Goal: Task Accomplishment & Management: Manage account settings

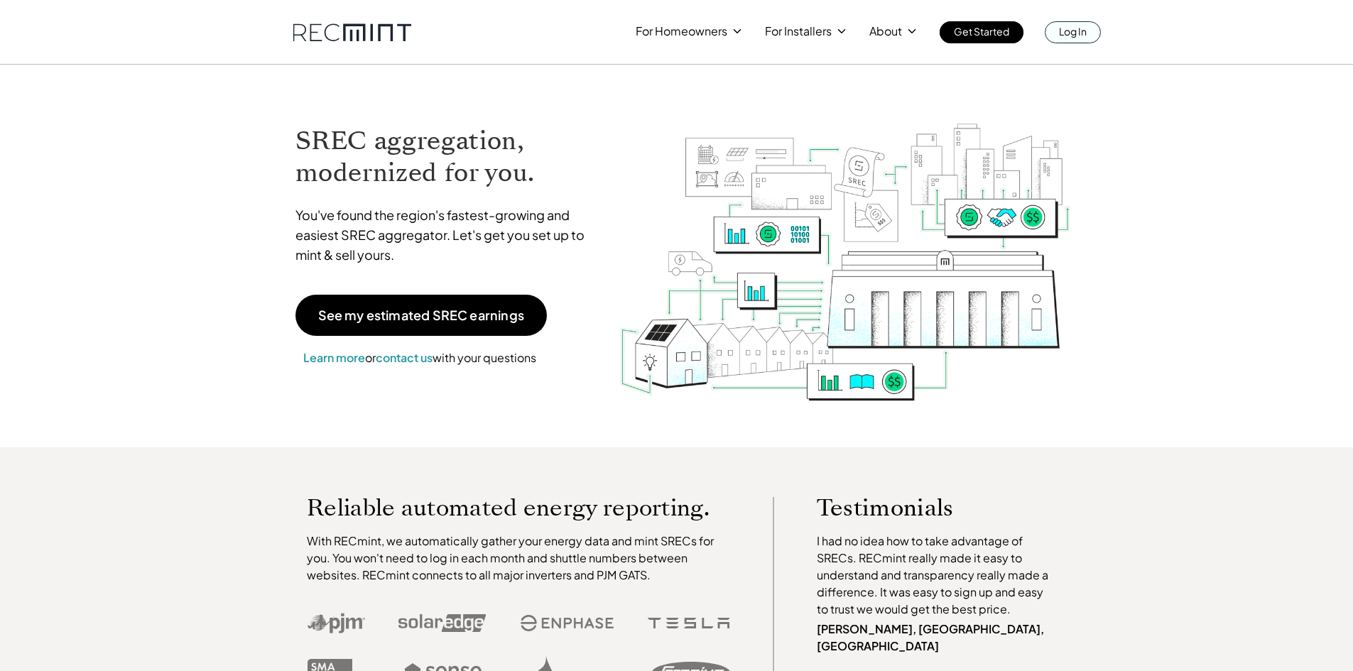
click at [1060, 26] on p "Log In" at bounding box center [1073, 31] width 28 height 20
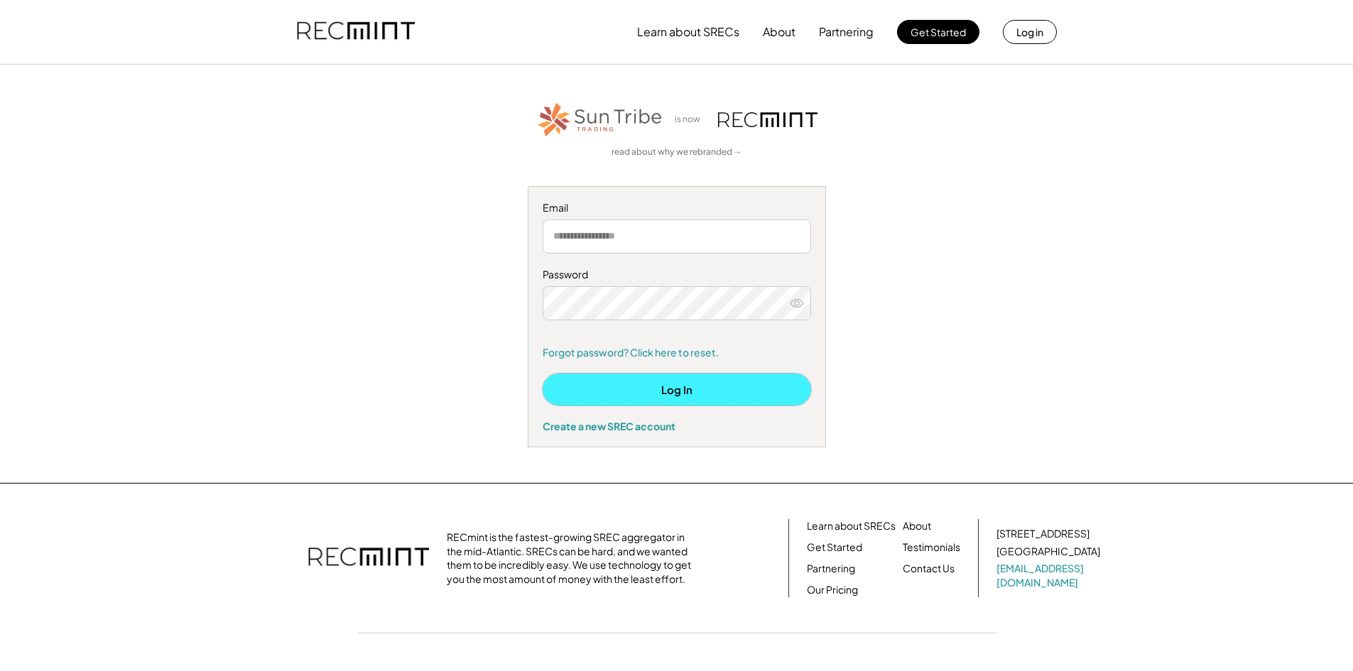
click at [666, 389] on button "Log In" at bounding box center [677, 390] width 269 height 32
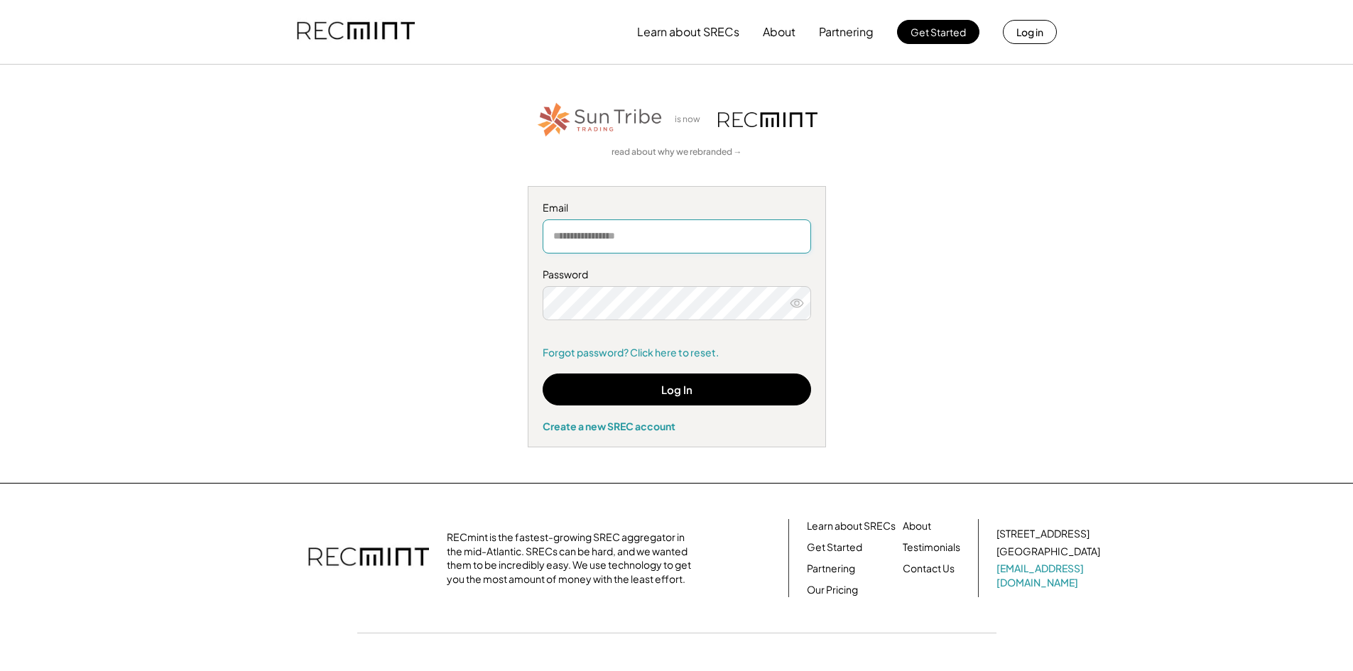
click at [642, 229] on input "email" at bounding box center [677, 237] width 269 height 34
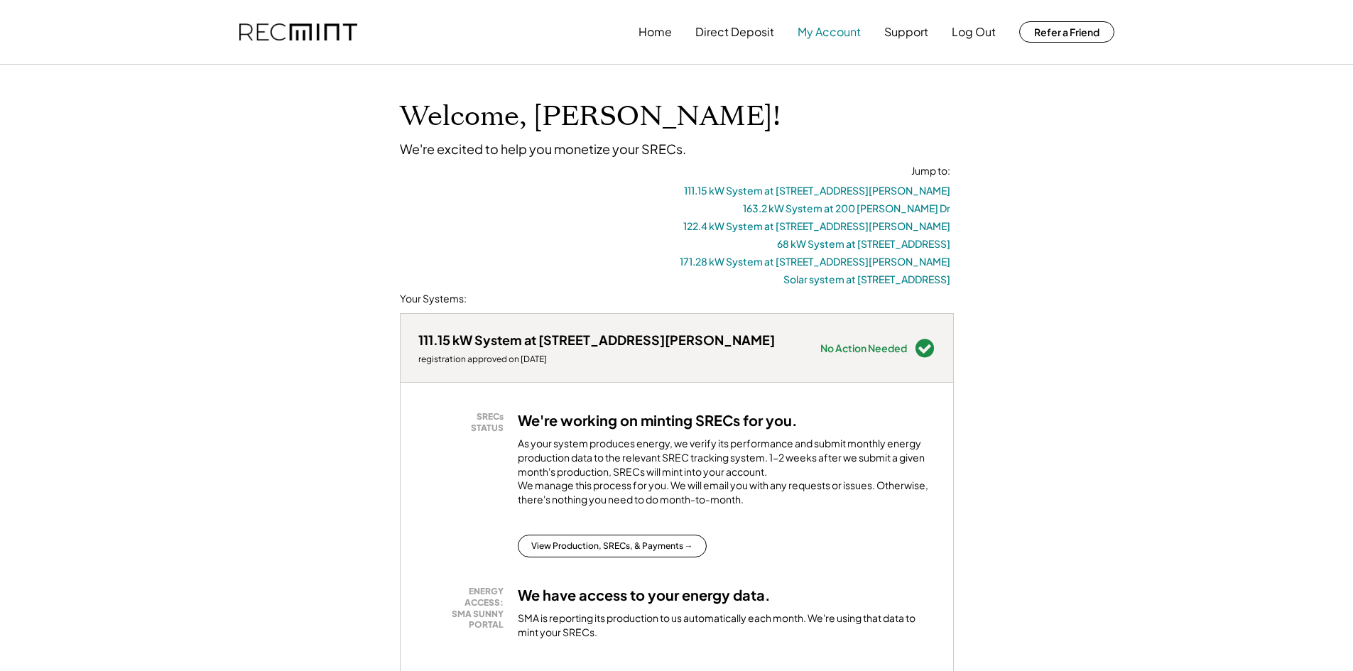
click at [826, 40] on button "My Account" at bounding box center [829, 32] width 63 height 28
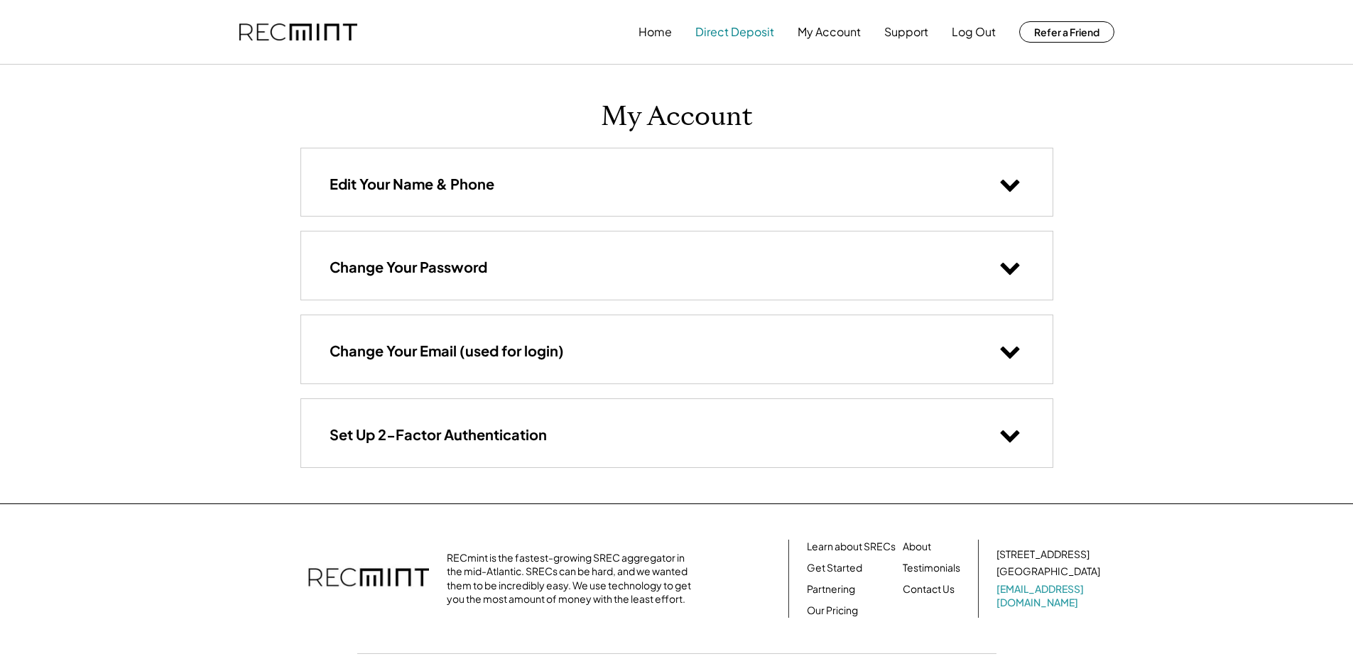
click at [730, 34] on button "Direct Deposit" at bounding box center [735, 32] width 79 height 28
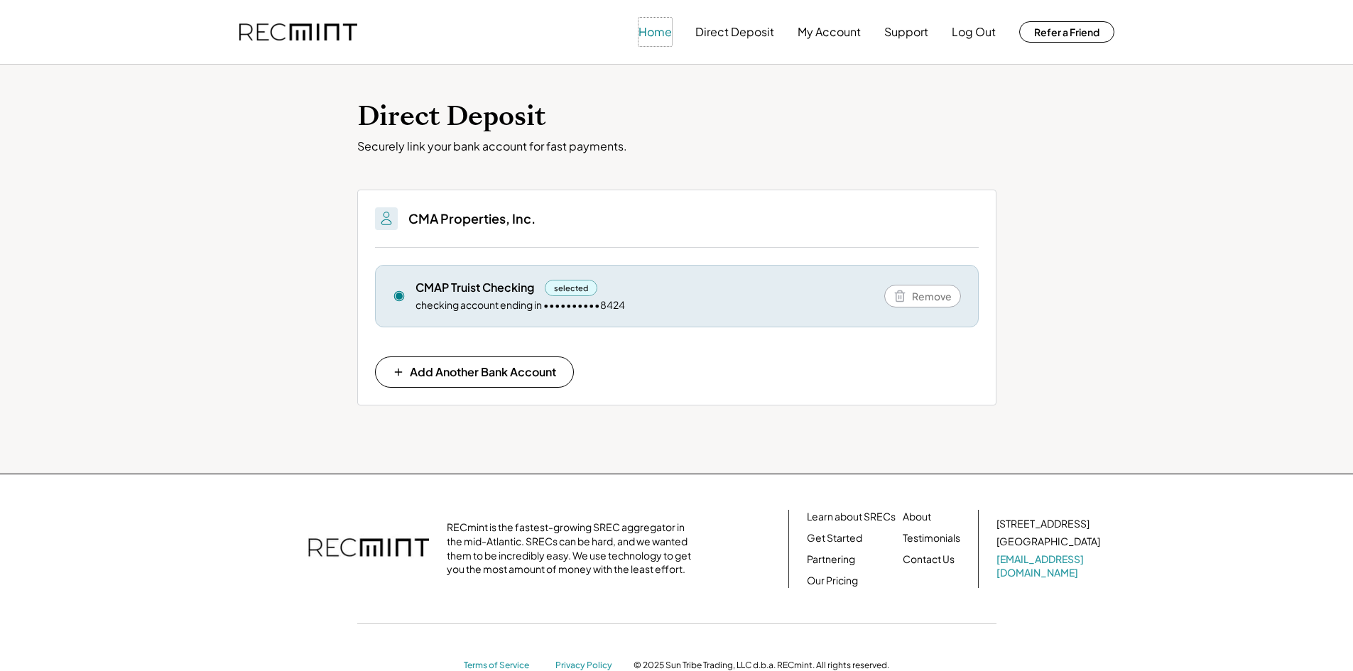
click at [651, 23] on button "Home" at bounding box center [655, 32] width 33 height 28
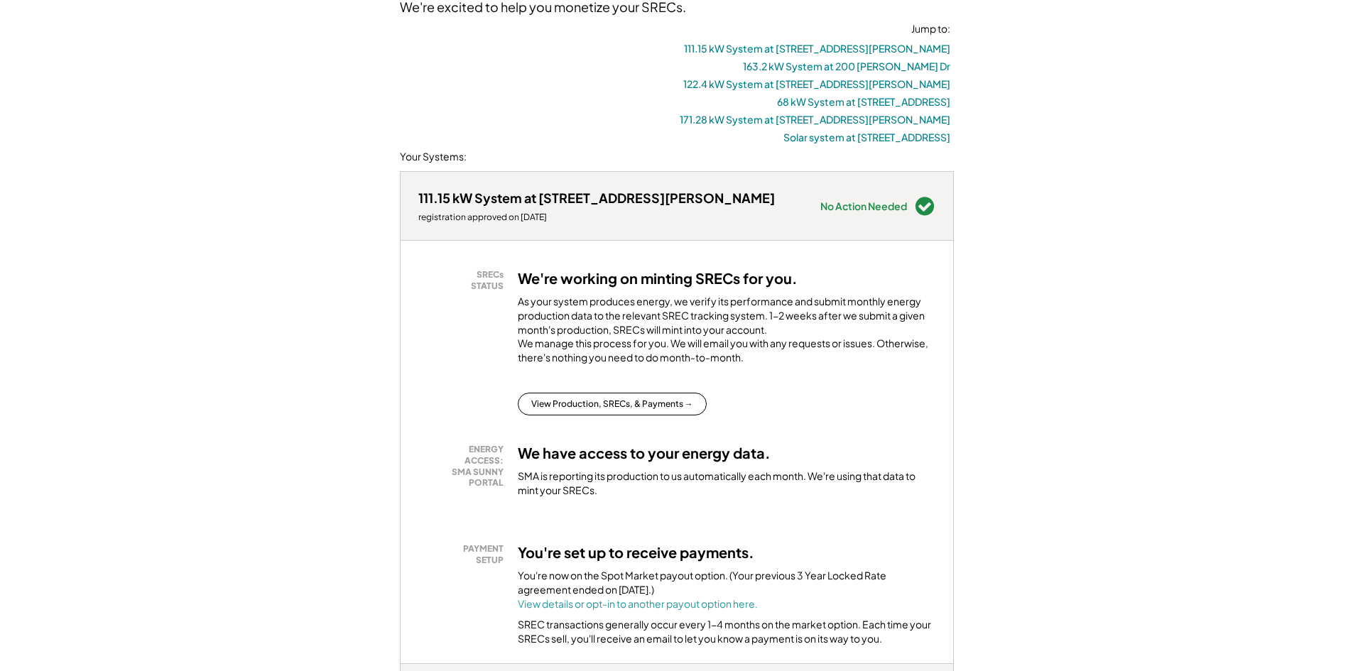
scroll to position [213, 0]
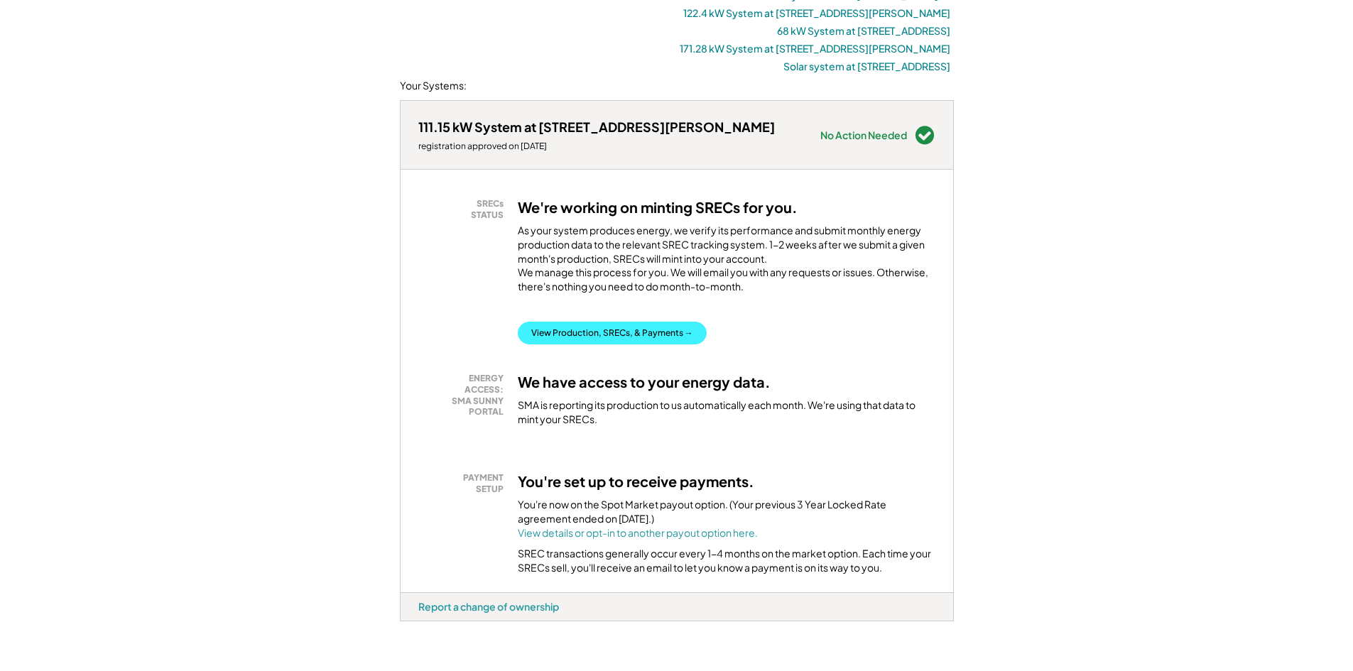
click at [644, 345] on button "View Production, SRECs, & Payments →" at bounding box center [612, 333] width 189 height 23
